Goal: Find contact information: Find contact information

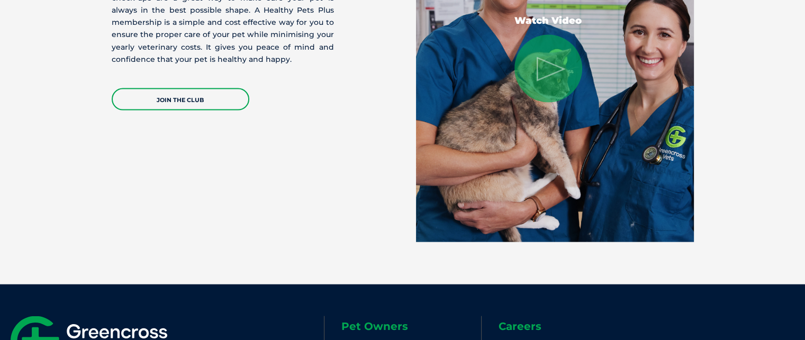
scroll to position [2351, 0]
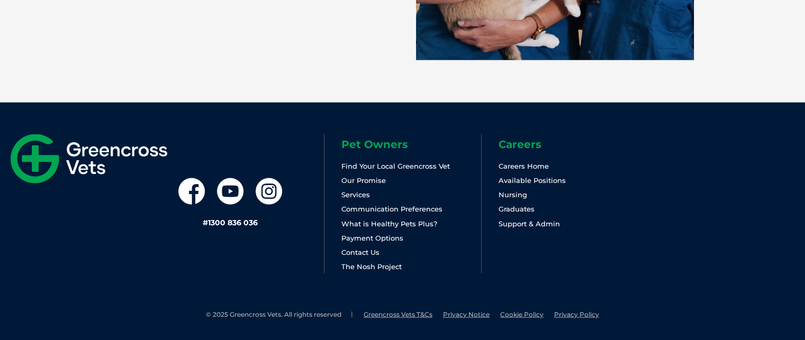
click at [354, 247] on li "Contact Us" at bounding box center [410, 253] width 139 height 12
click at [353, 252] on link "Contact Us" at bounding box center [360, 252] width 38 height 8
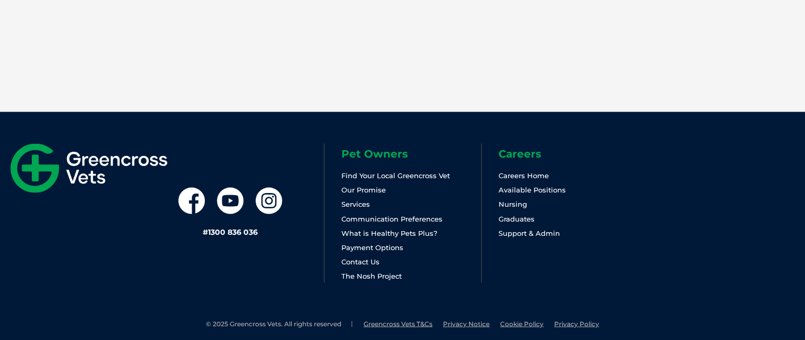
scroll to position [2035, 0]
